Goal: Task Accomplishment & Management: Manage account settings

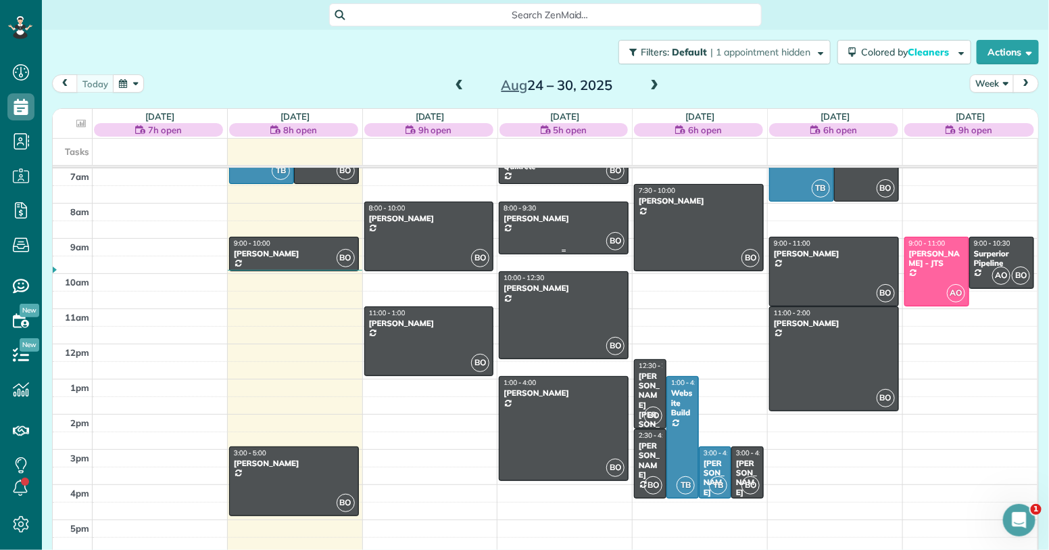
click at [575, 218] on div "[PERSON_NAME]" at bounding box center [564, 218] width 122 height 9
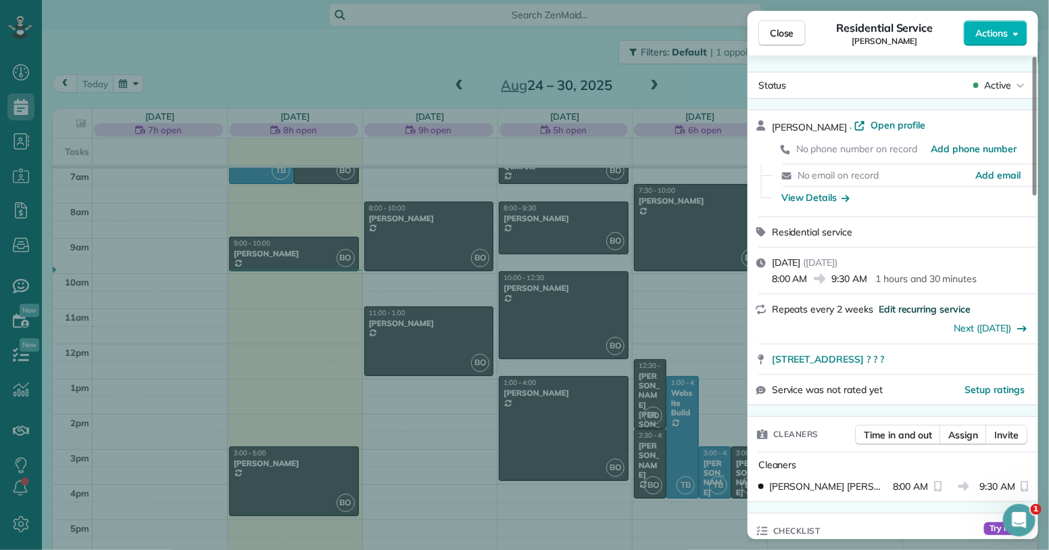
click at [915, 311] on span "Edit recurring service" at bounding box center [925, 309] width 92 height 14
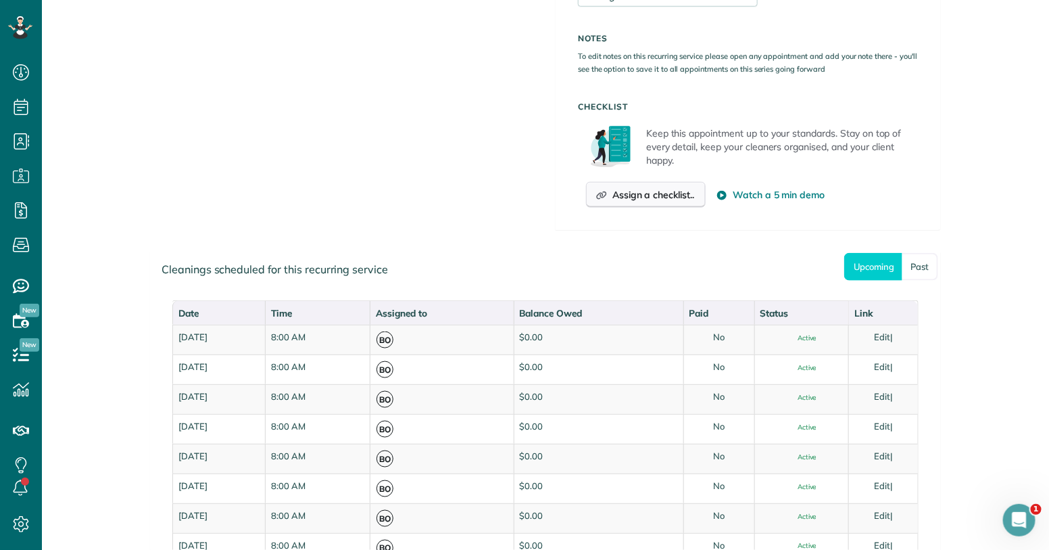
scroll to position [530, 0]
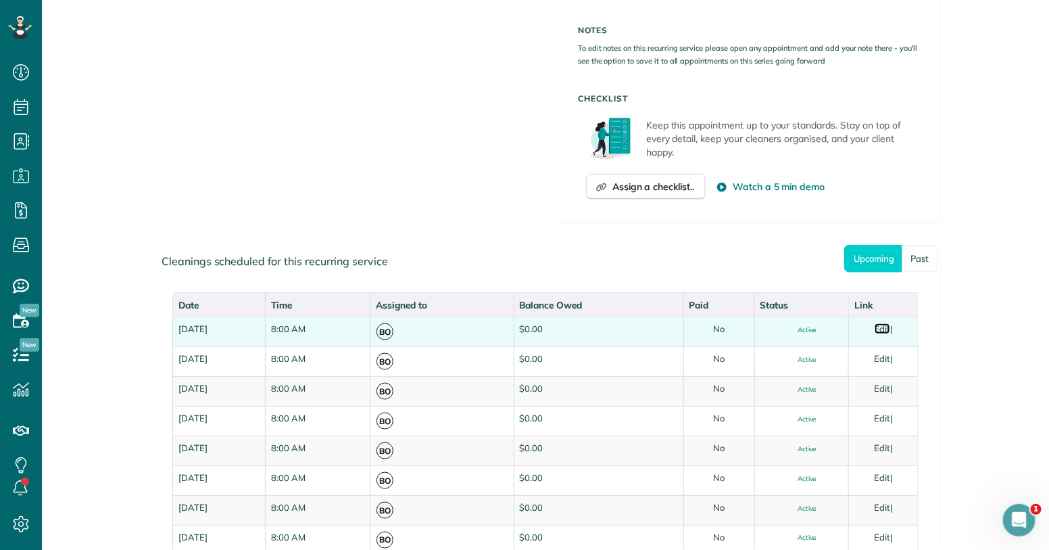
click at [890, 328] on link "Edit" at bounding box center [883, 328] width 16 height 11
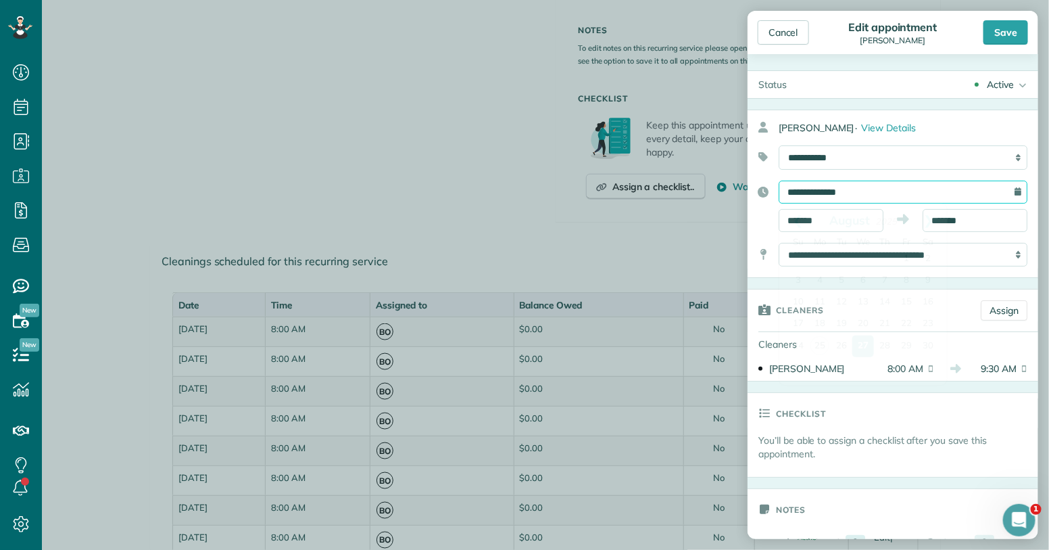
click at [870, 199] on input "**********" at bounding box center [903, 191] width 249 height 23
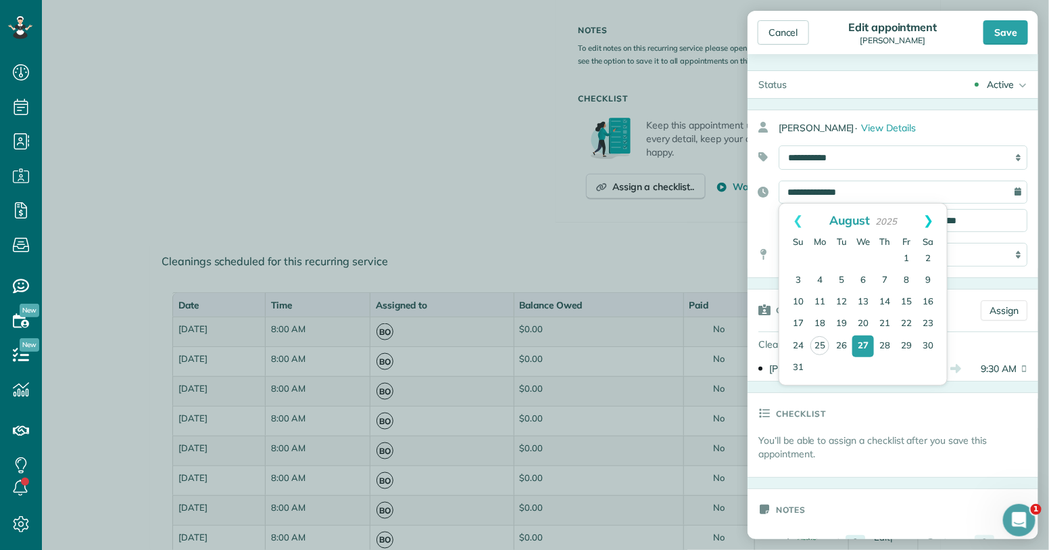
click at [923, 219] on link "Next" at bounding box center [929, 220] width 37 height 34
click at [865, 258] on link "3" at bounding box center [863, 259] width 22 height 22
type input "**********"
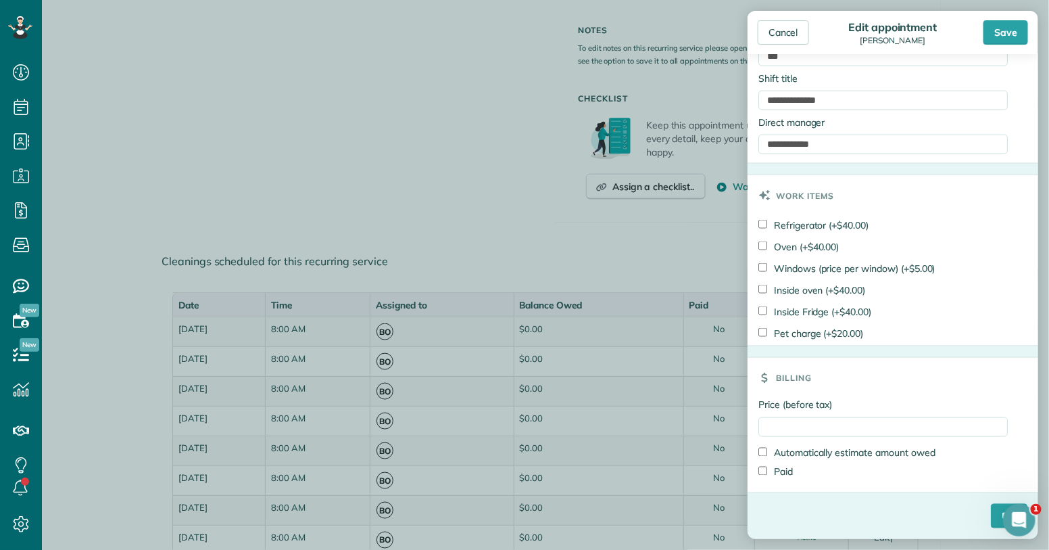
scroll to position [769, 0]
click at [1013, 28] on div "Save" at bounding box center [1006, 32] width 45 height 24
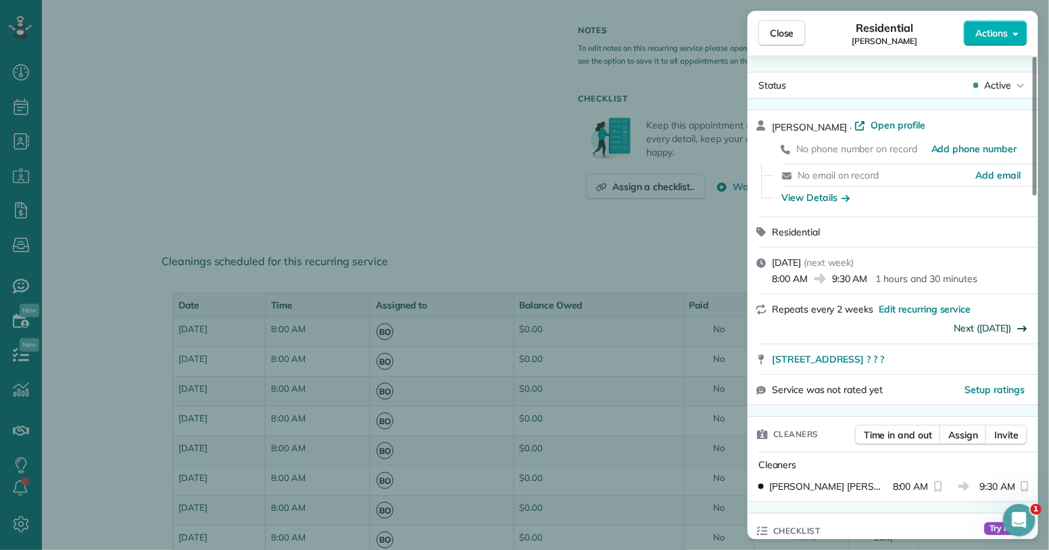
click at [999, 331] on link "Next ([DATE])" at bounding box center [982, 328] width 57 height 12
click at [850, 328] on span "Previous (Sep 03)" at bounding box center [827, 328] width 78 height 14
click at [994, 330] on link "Next ([DATE])" at bounding box center [982, 328] width 57 height 12
click at [994, 330] on link "Next (Sep 24)" at bounding box center [982, 328] width 57 height 12
click at [853, 328] on span "Previous (Sep 10)" at bounding box center [827, 328] width 78 height 14
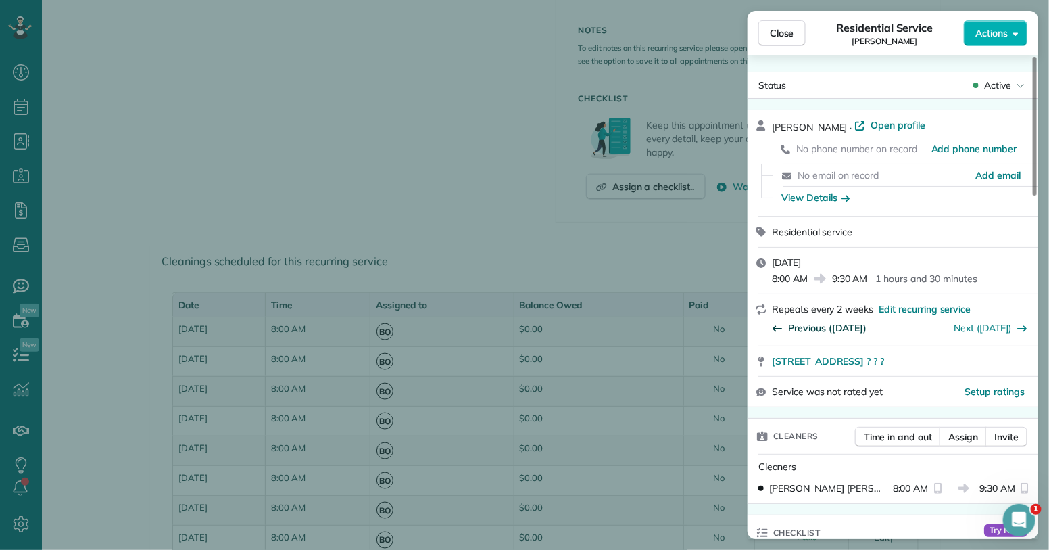
click at [844, 327] on span "Previous (Sep 03)" at bounding box center [827, 328] width 78 height 14
click at [778, 29] on span "Close" at bounding box center [782, 33] width 24 height 14
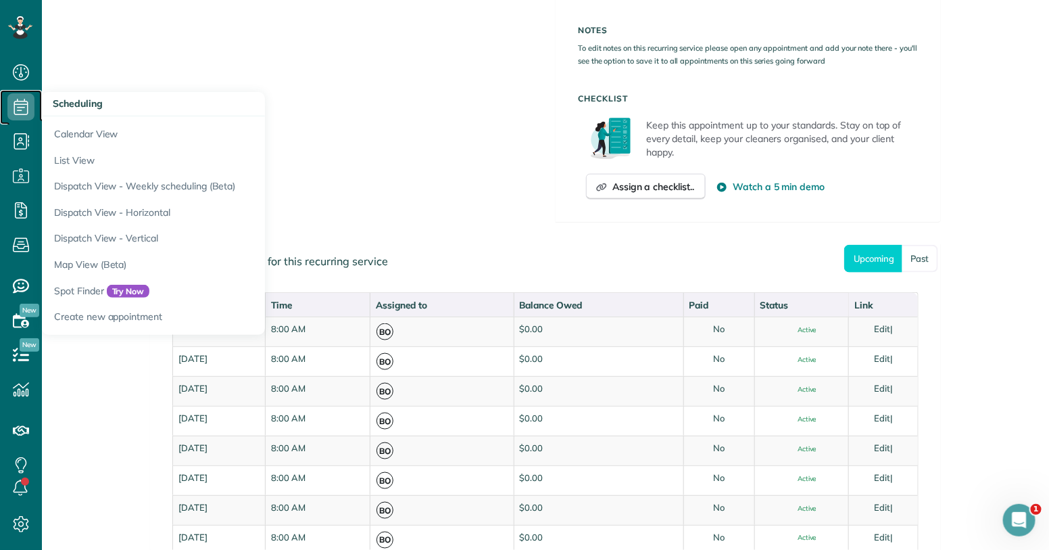
click at [15, 102] on icon at bounding box center [20, 106] width 27 height 27
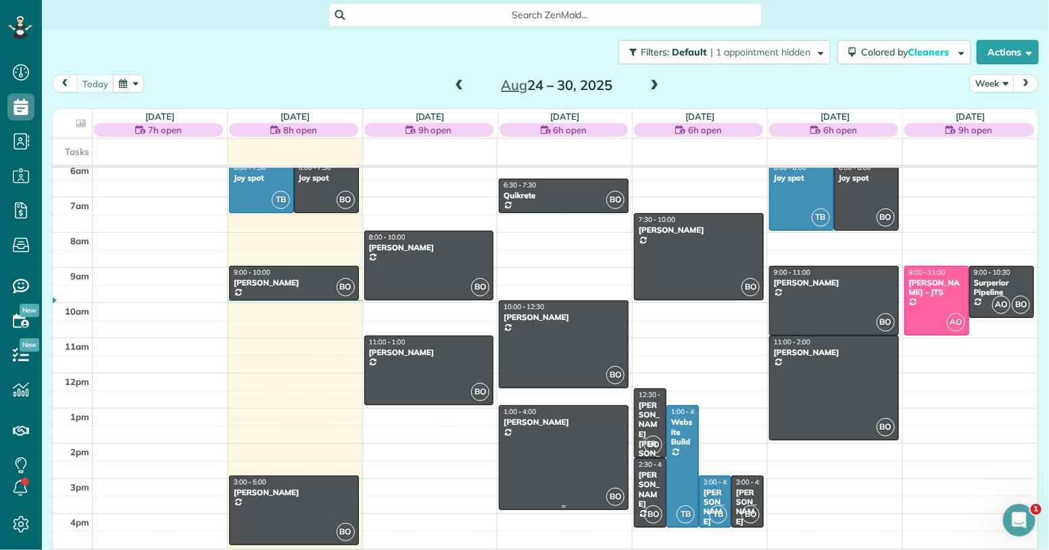
scroll to position [181, 0]
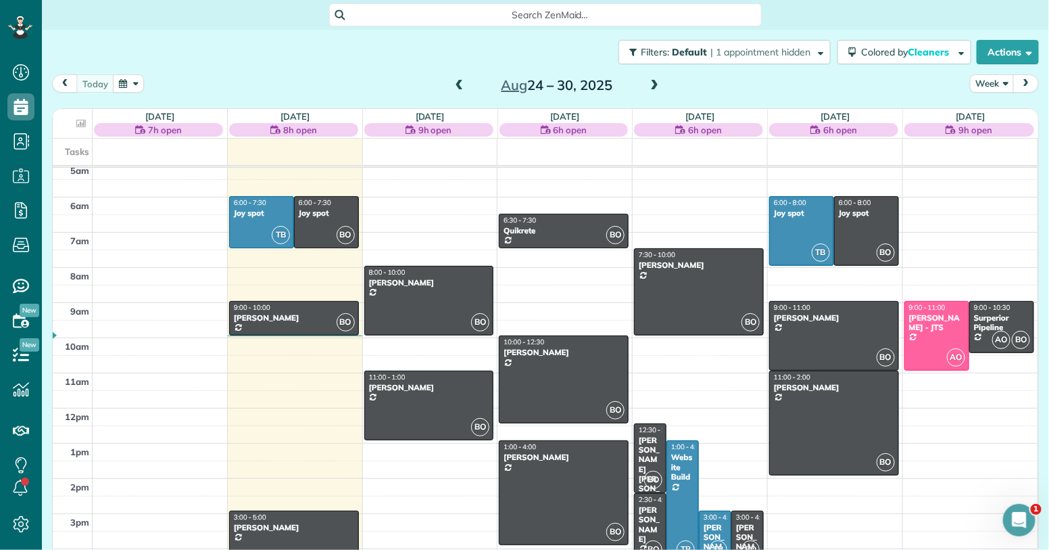
click at [660, 83] on span at bounding box center [654, 86] width 15 height 12
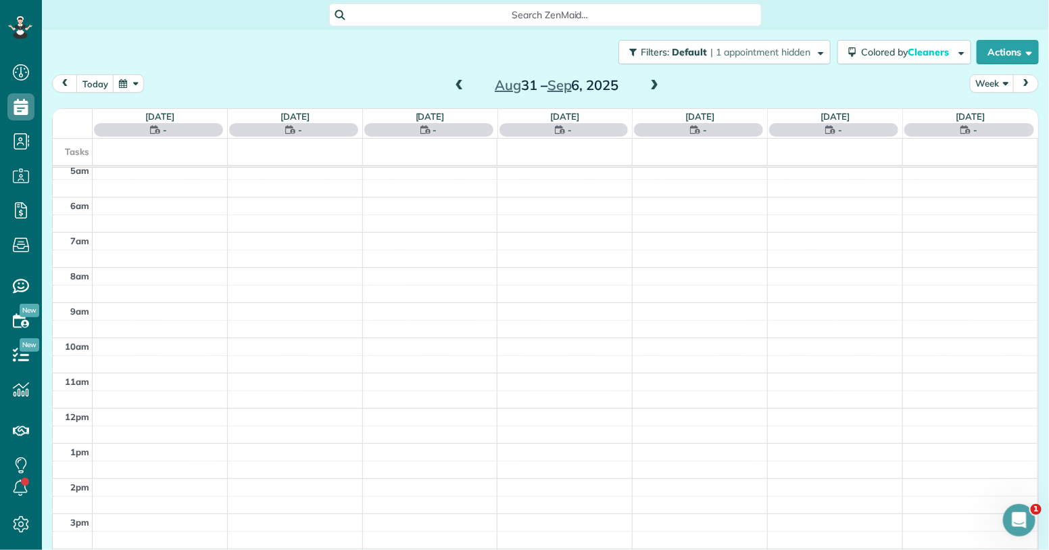
scroll to position [245, 0]
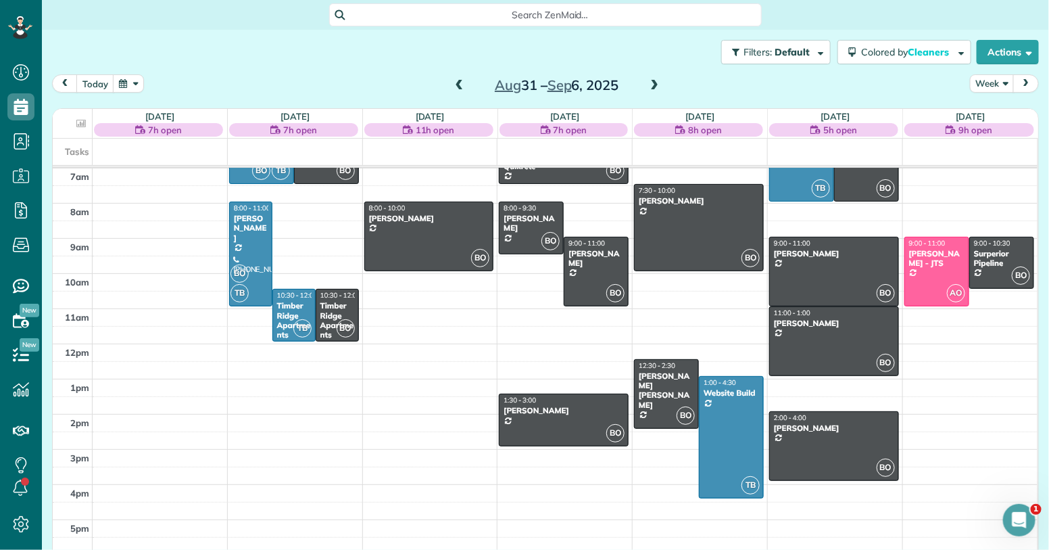
click at [458, 89] on span at bounding box center [459, 86] width 15 height 12
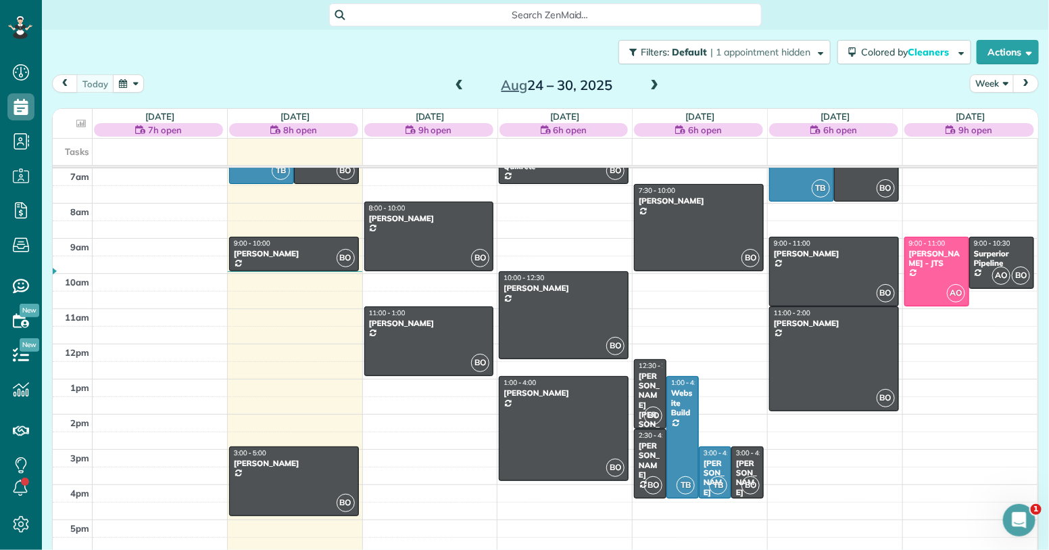
click at [658, 85] on span at bounding box center [654, 86] width 15 height 12
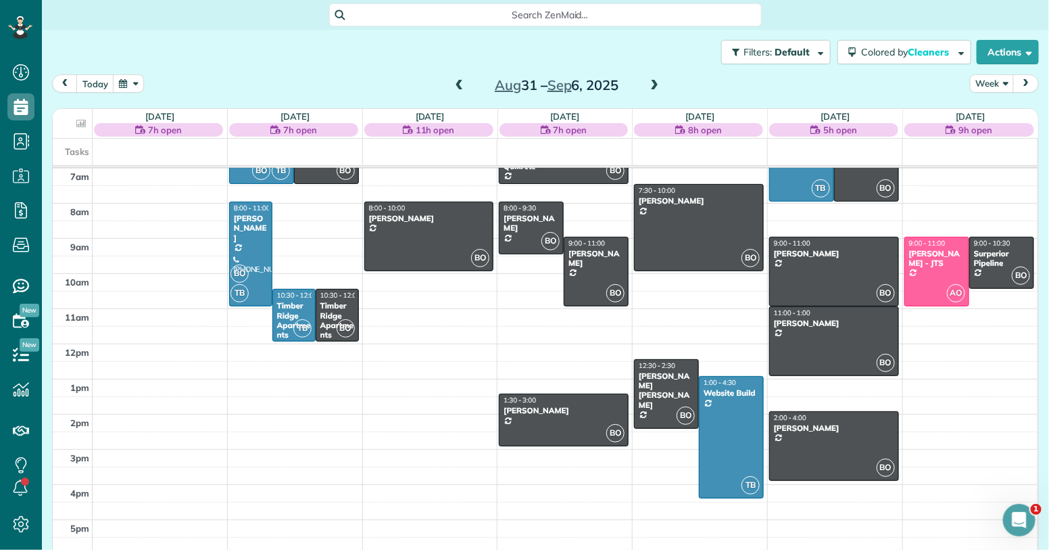
click at [649, 86] on span at bounding box center [654, 86] width 15 height 12
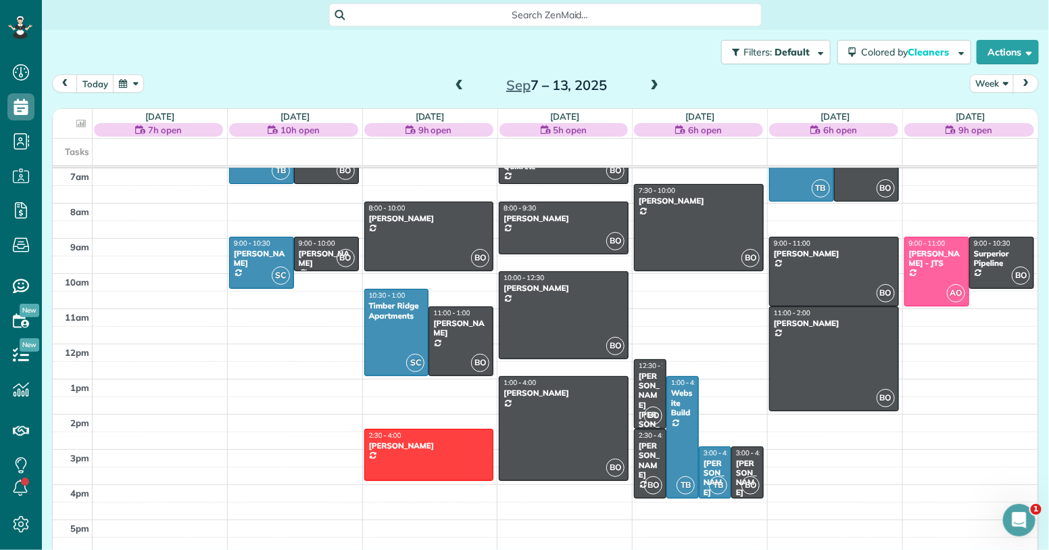
click at [467, 80] on div "Sep 7 – 13, 2025" at bounding box center [557, 85] width 216 height 22
click at [460, 86] on span at bounding box center [459, 86] width 15 height 12
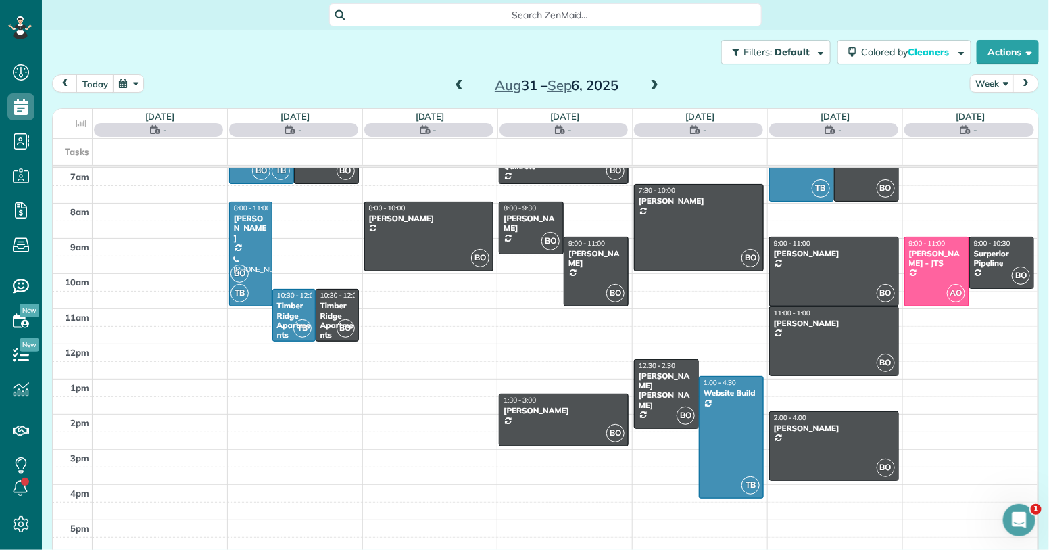
click at [458, 87] on span at bounding box center [459, 86] width 15 height 12
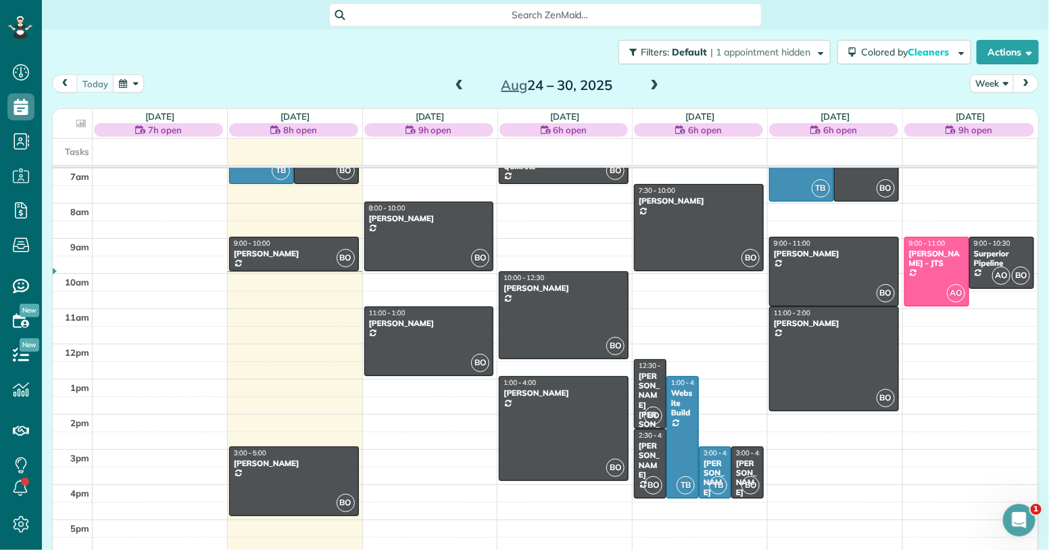
click at [458, 87] on span at bounding box center [459, 86] width 15 height 12
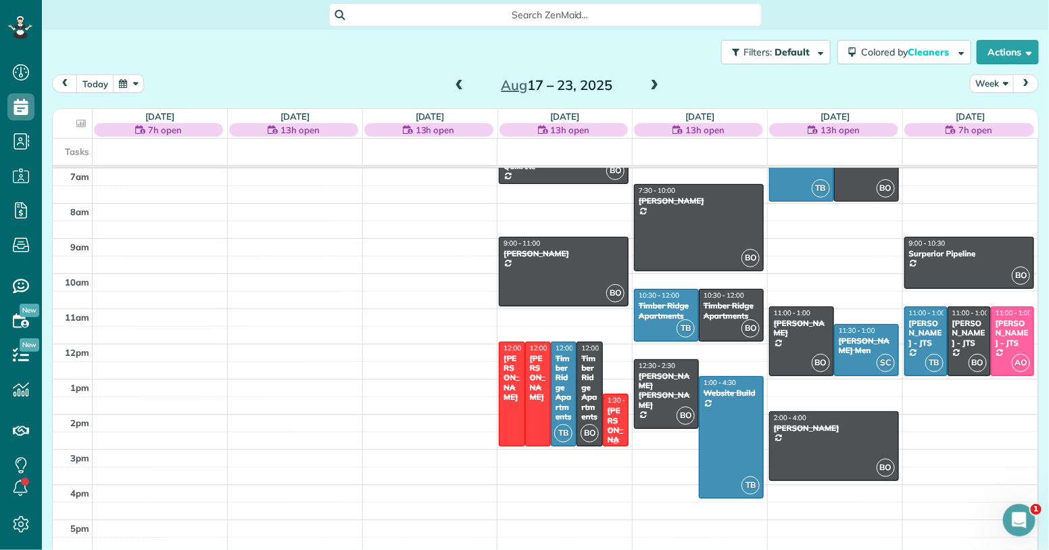
click at [616, 431] on div "Debbie Farmer" at bounding box center [616, 430] width 18 height 49
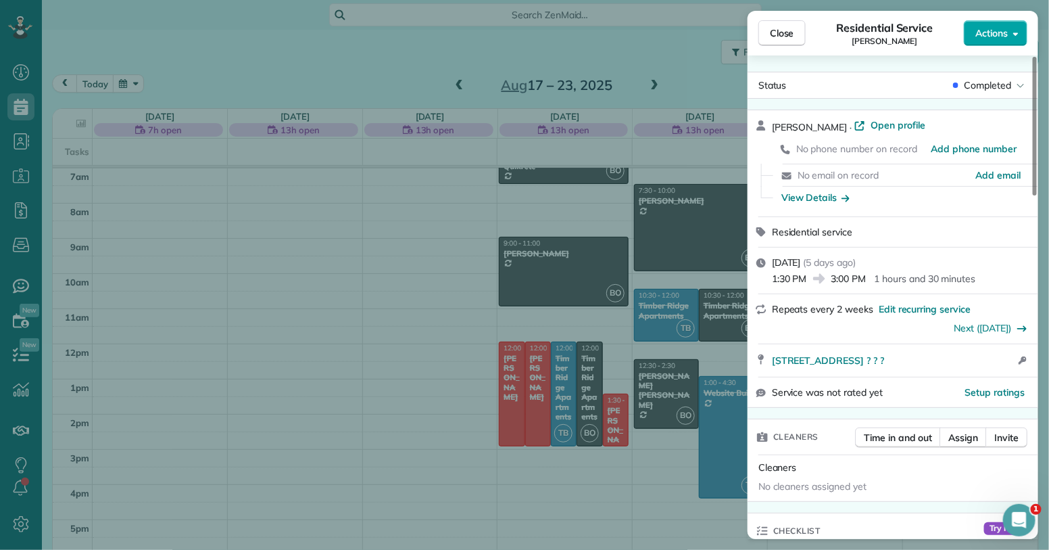
click at [1018, 32] on icon "button" at bounding box center [1015, 33] width 5 height 3
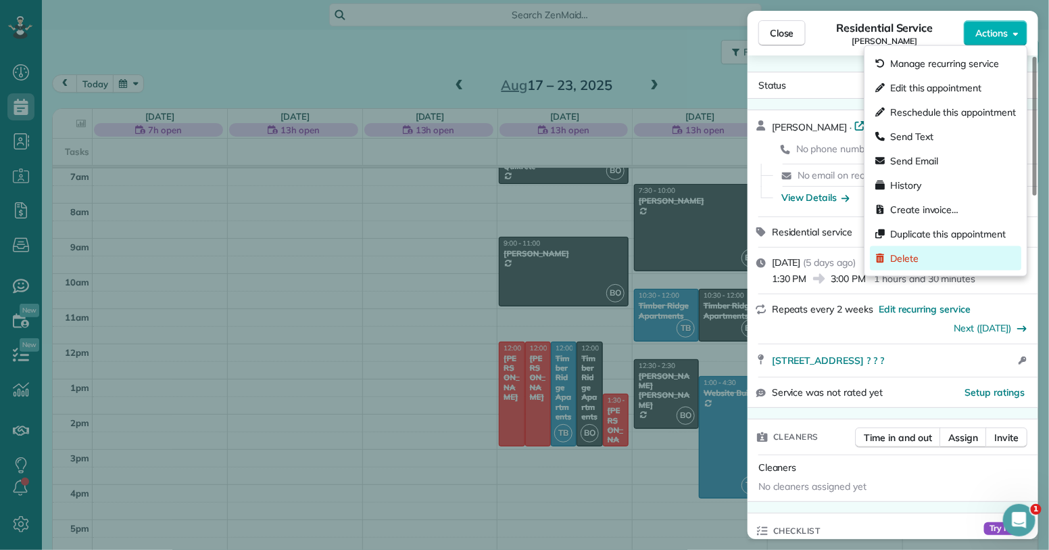
click at [911, 259] on span "Delete" at bounding box center [904, 258] width 28 height 14
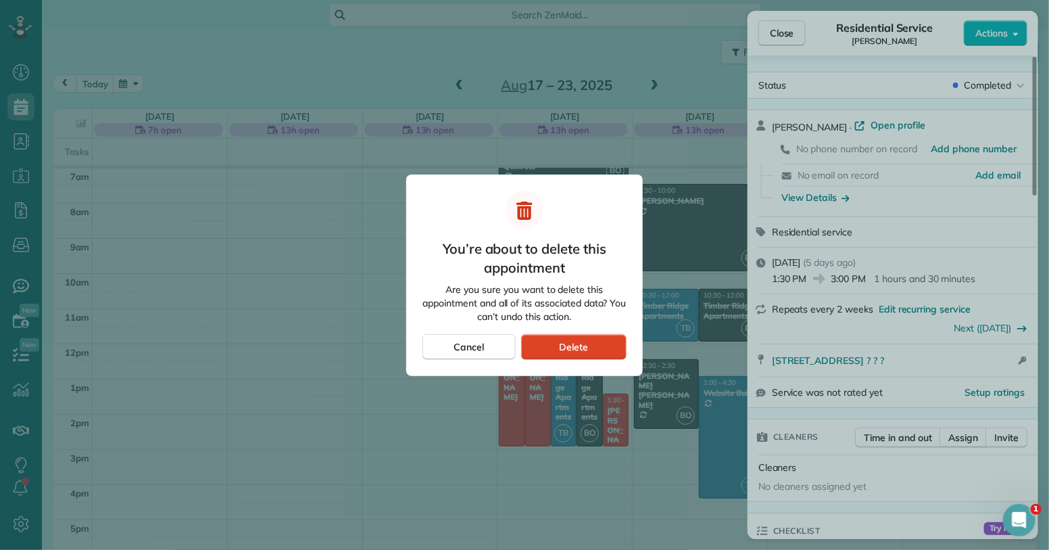
click at [560, 350] on span "Delete" at bounding box center [573, 347] width 29 height 14
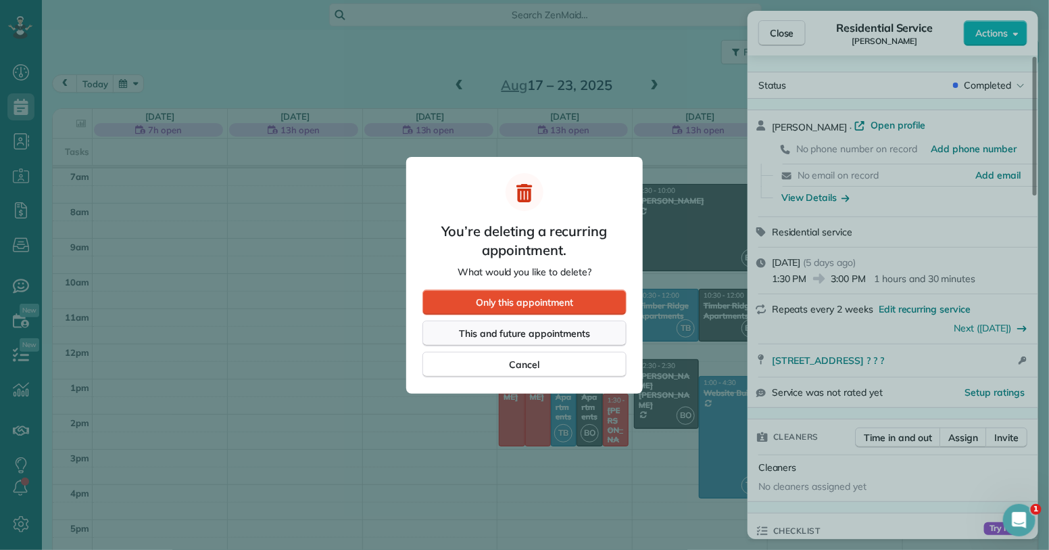
click at [540, 326] on span "This and future appointments" at bounding box center [524, 333] width 131 height 14
